Goal: Information Seeking & Learning: Learn about a topic

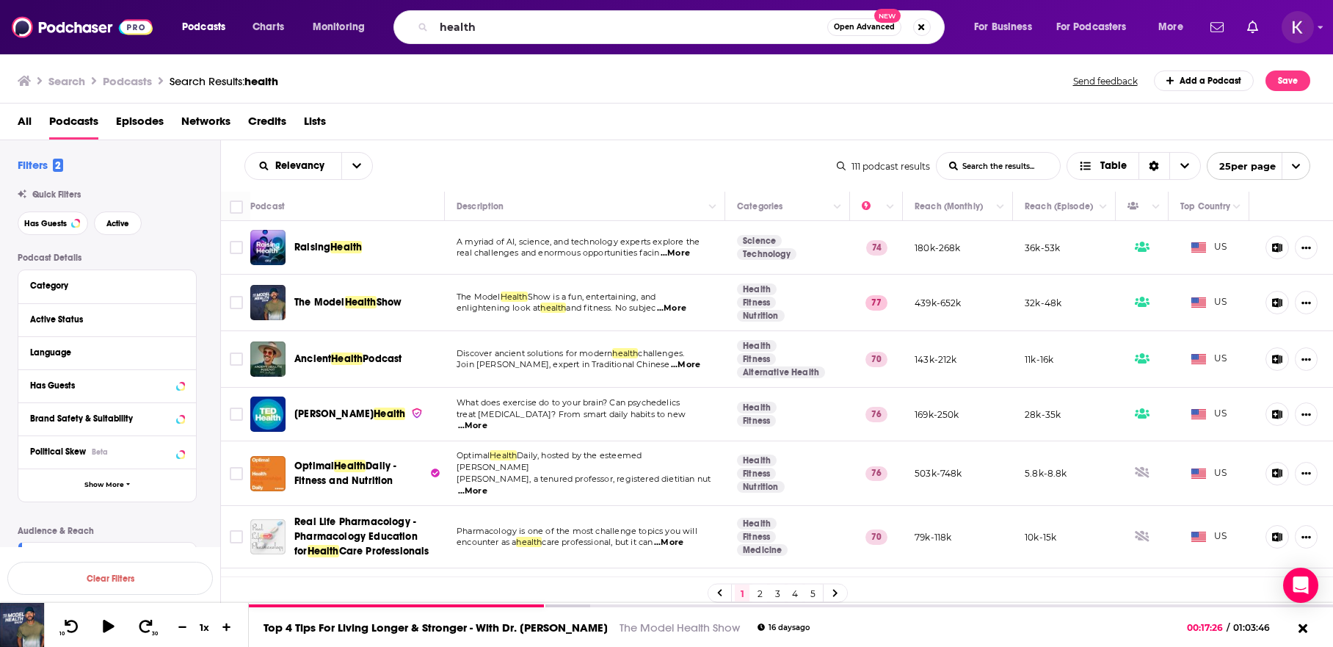
click at [401, 26] on div "health Open Advanced New" at bounding box center [669, 27] width 551 height 34
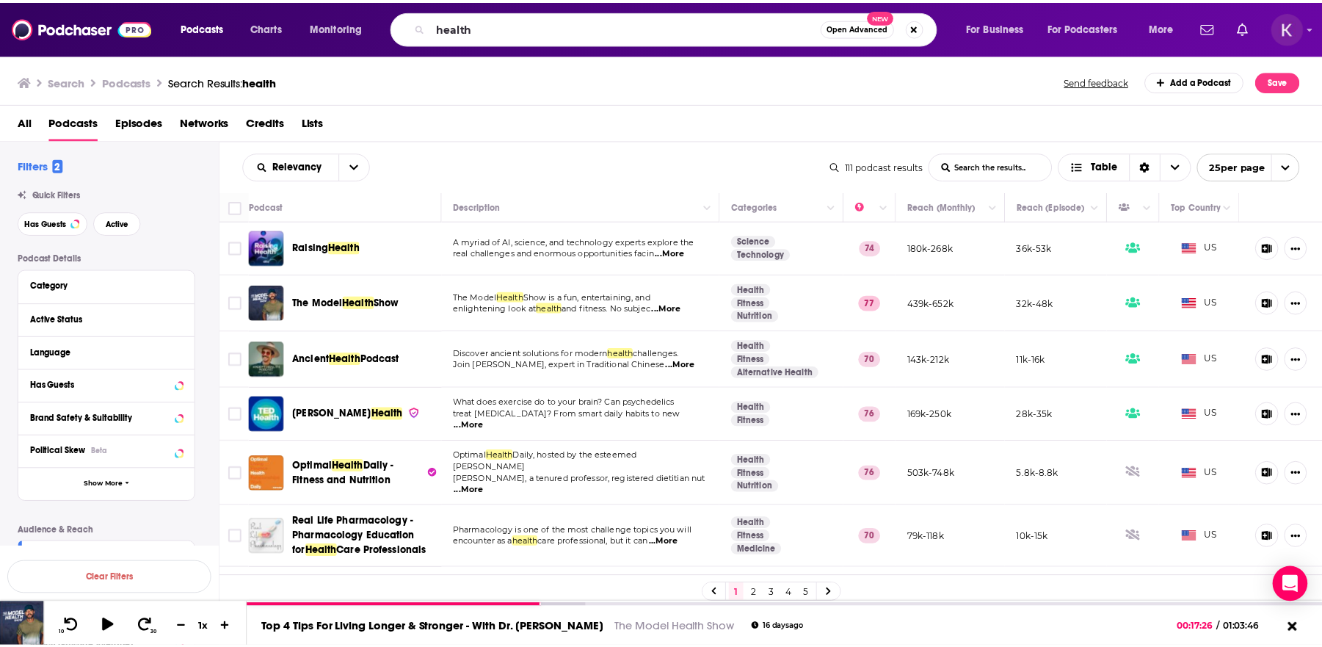
scroll to position [998, 0]
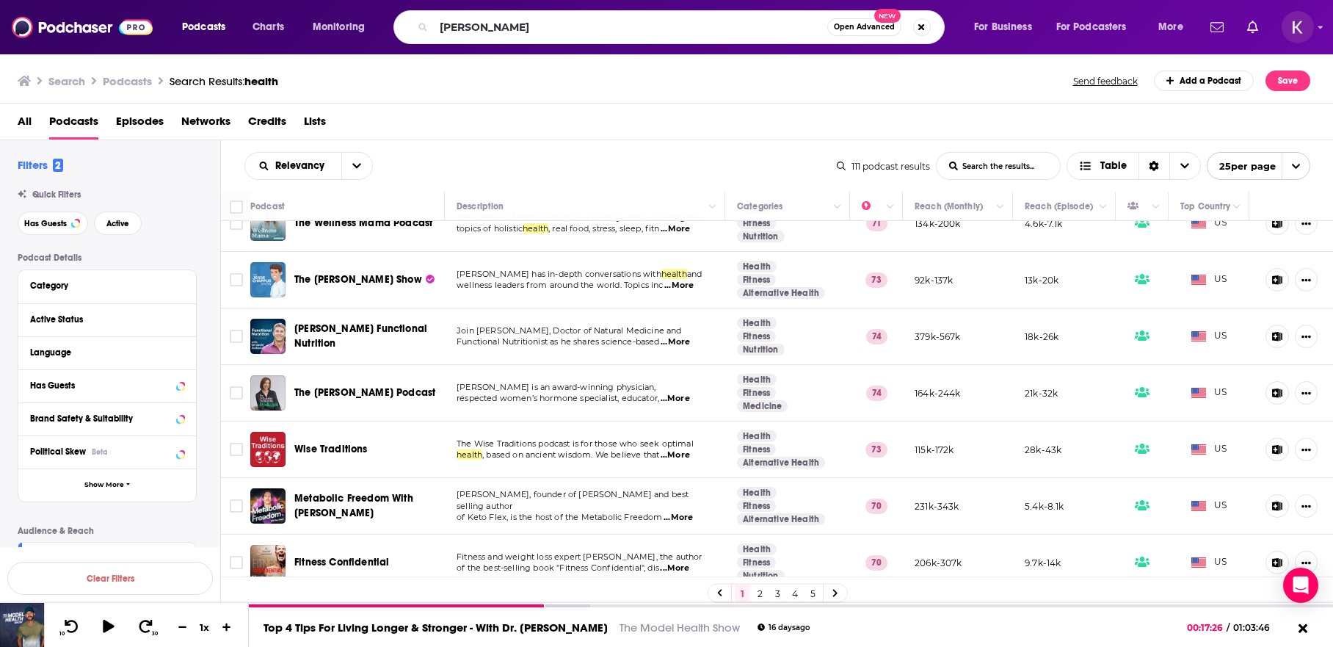
type input "[PERSON_NAME]"
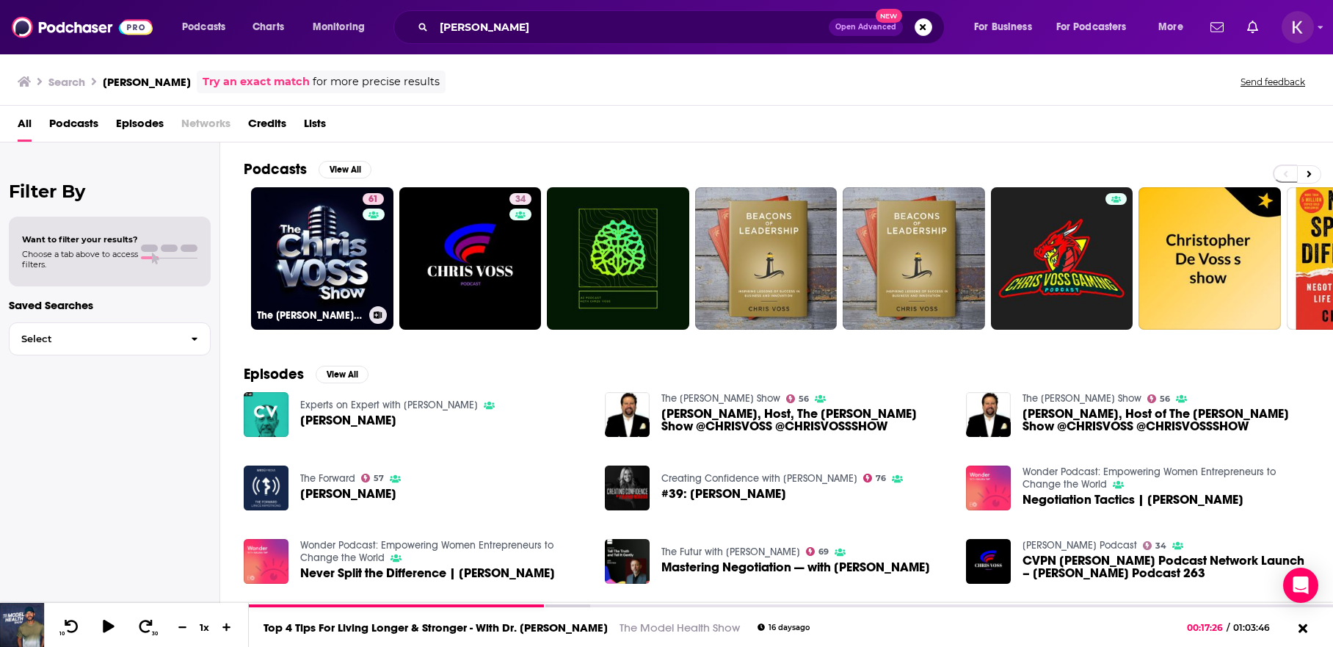
click at [341, 236] on link "61 The [PERSON_NAME] Show" at bounding box center [322, 258] width 142 height 142
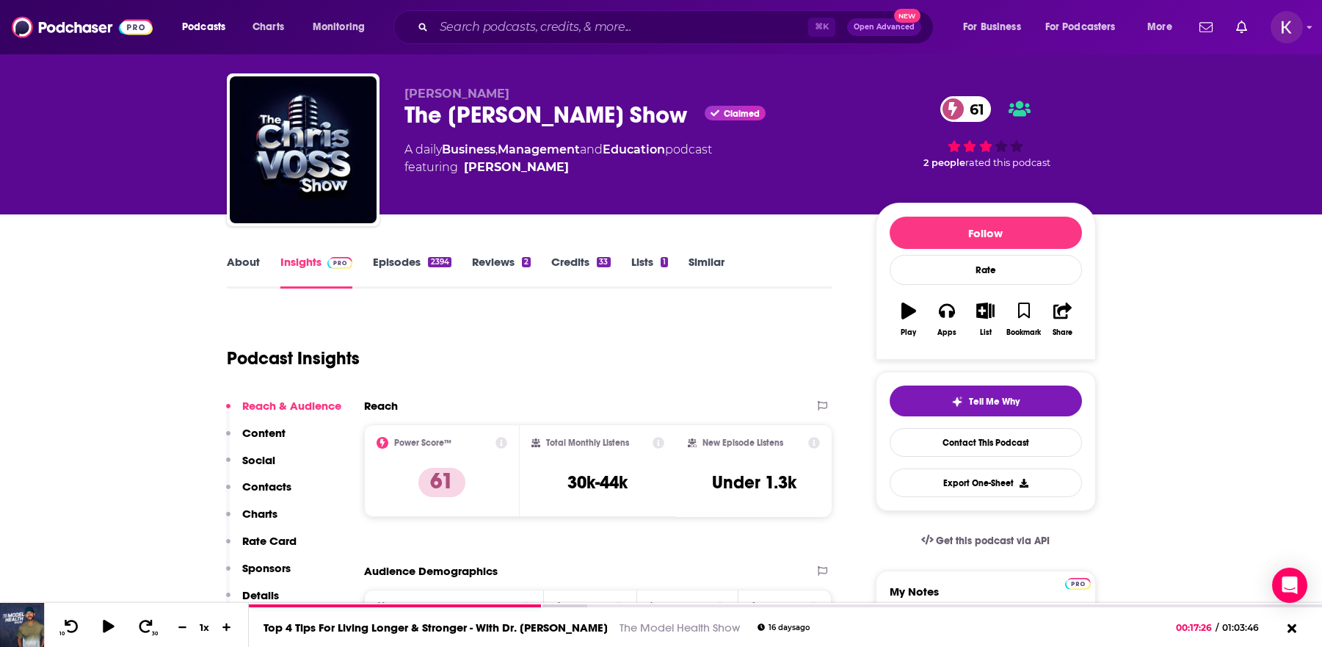
scroll to position [29, 0]
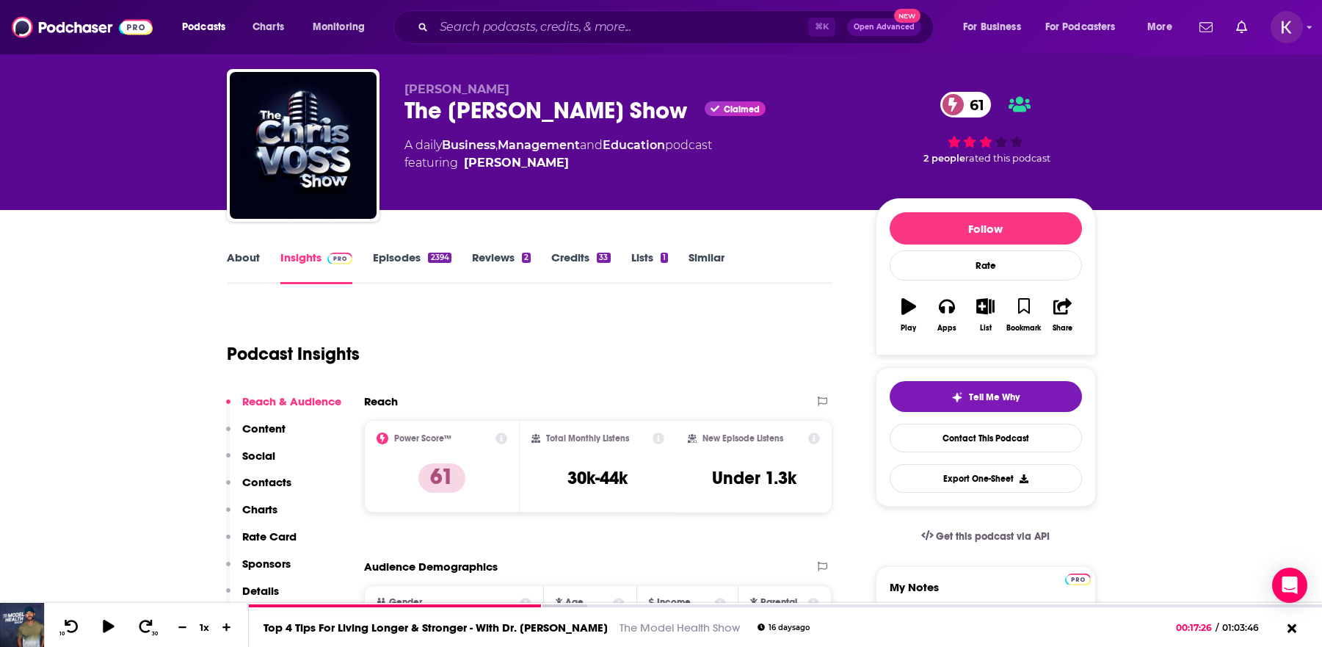
click at [411, 261] on link "Episodes 2394" at bounding box center [412, 267] width 78 height 34
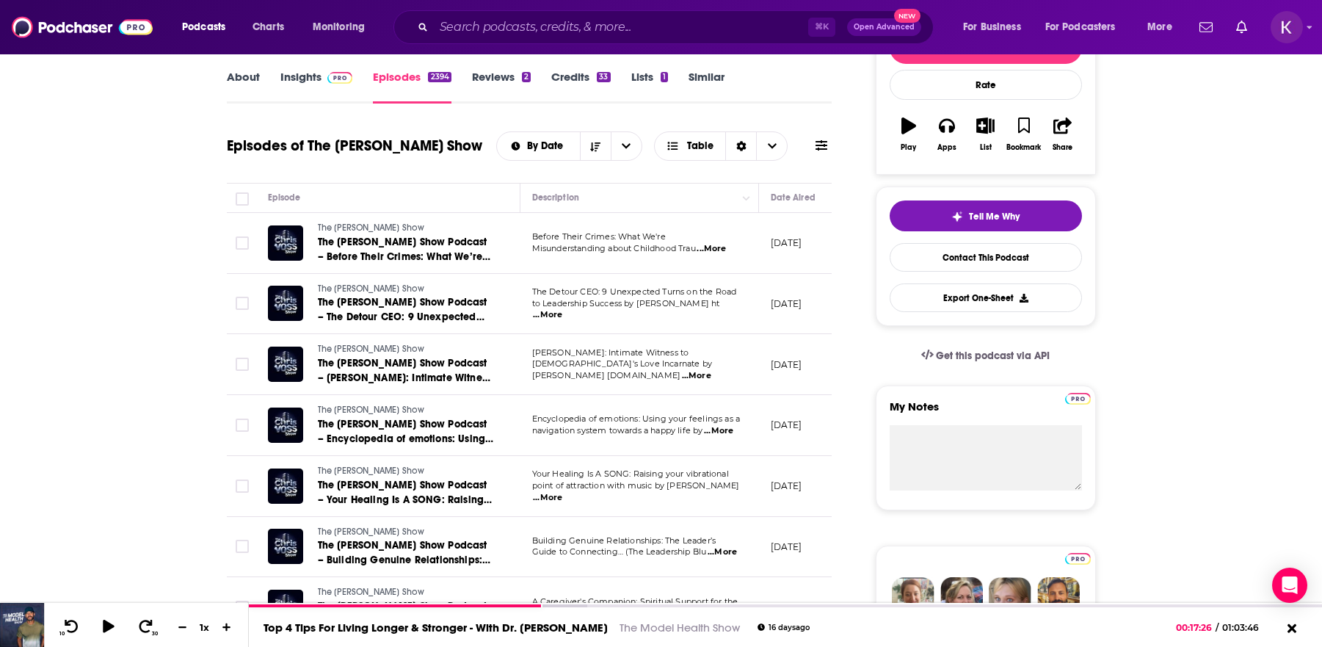
scroll to position [223, 0]
